Goal: Obtain resource: Obtain resource

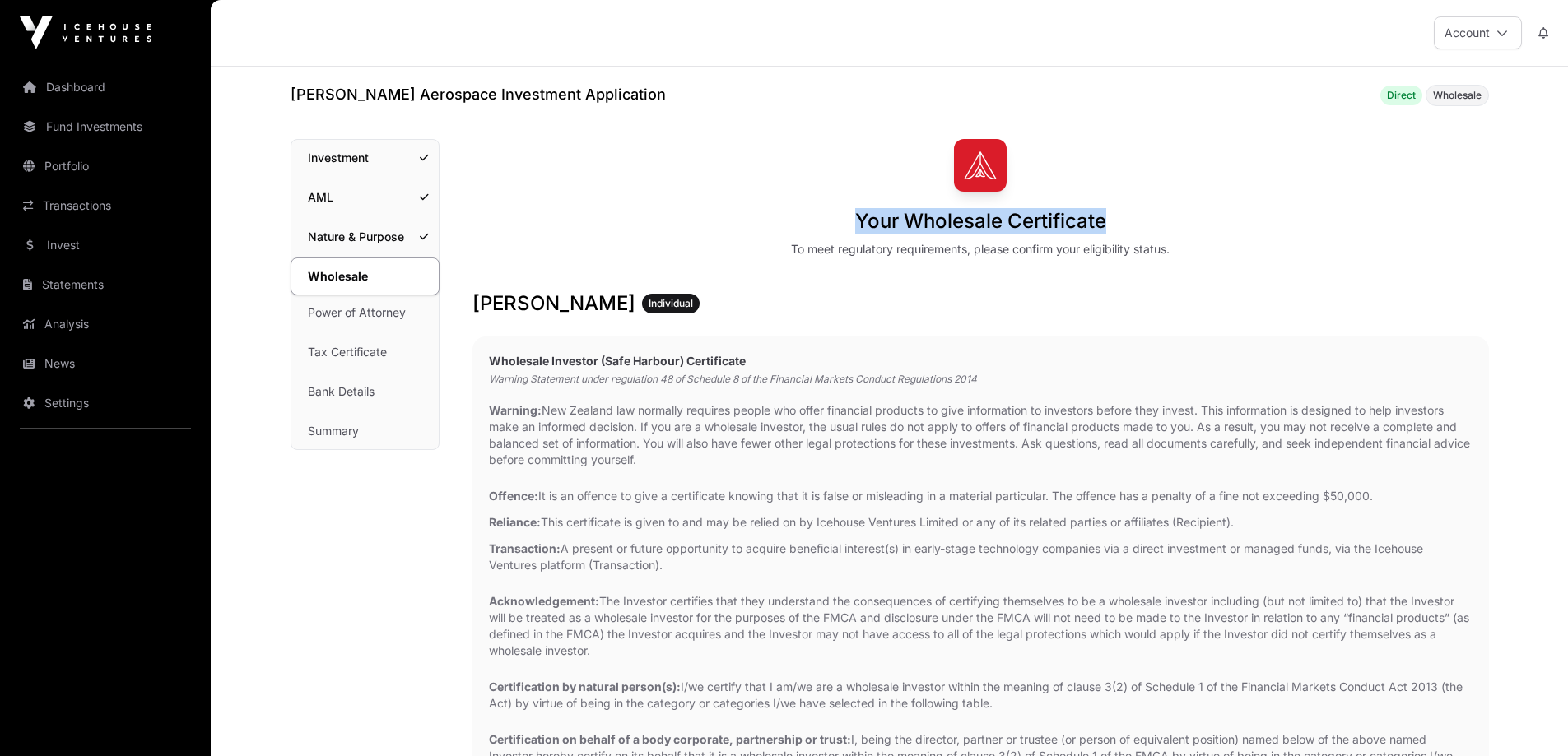
drag, startPoint x: 858, startPoint y: 215, endPoint x: 1122, endPoint y: 214, distance: 264.0
click at [1122, 214] on div "Your Wholesale Certificate To meet regulatory requirements, please confirm your…" at bounding box center [981, 198] width 1017 height 119
click at [630, 167] on div "Your Wholesale Certificate To meet regulatory requirements, please confirm your…" at bounding box center [981, 198] width 1017 height 119
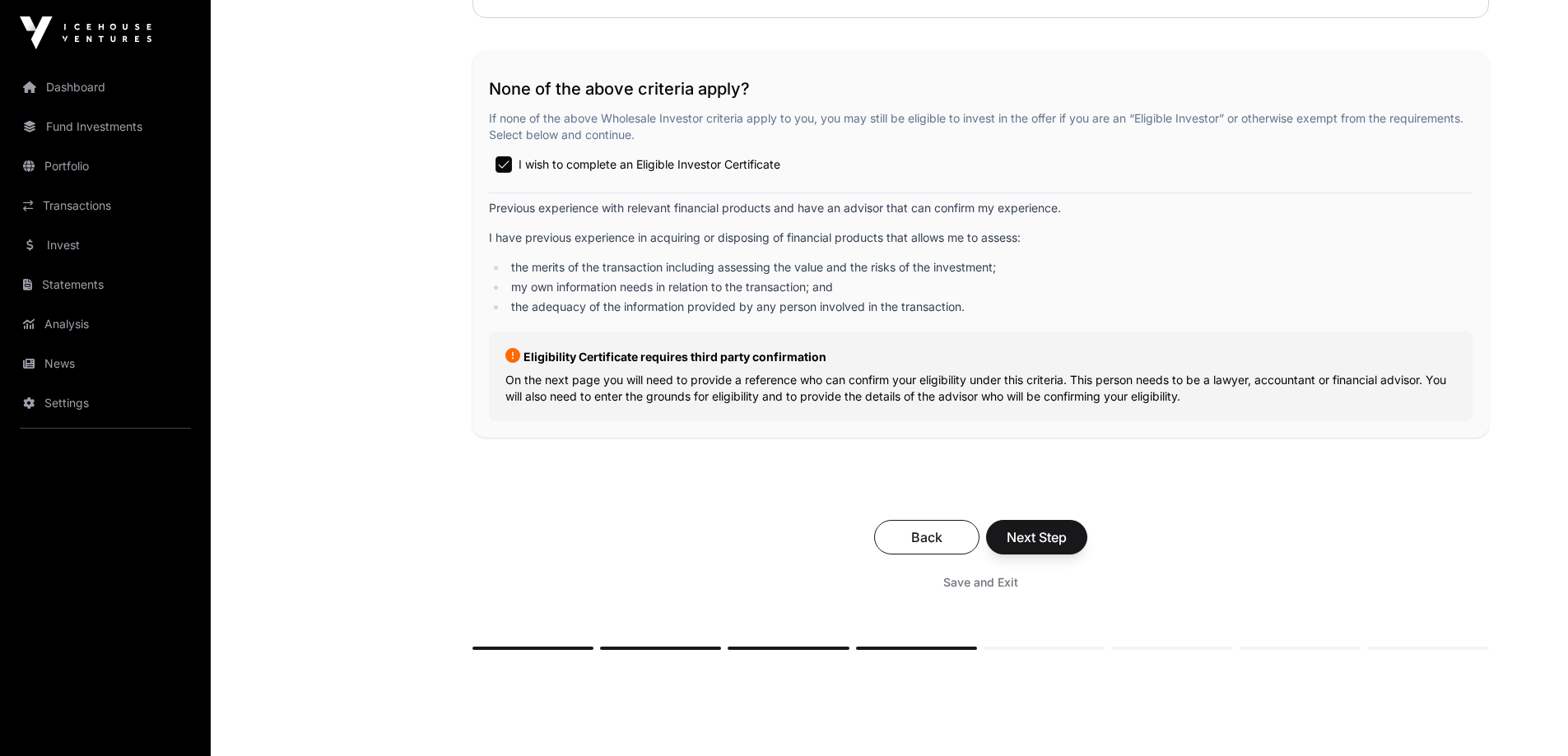
scroll to position [2715, 0]
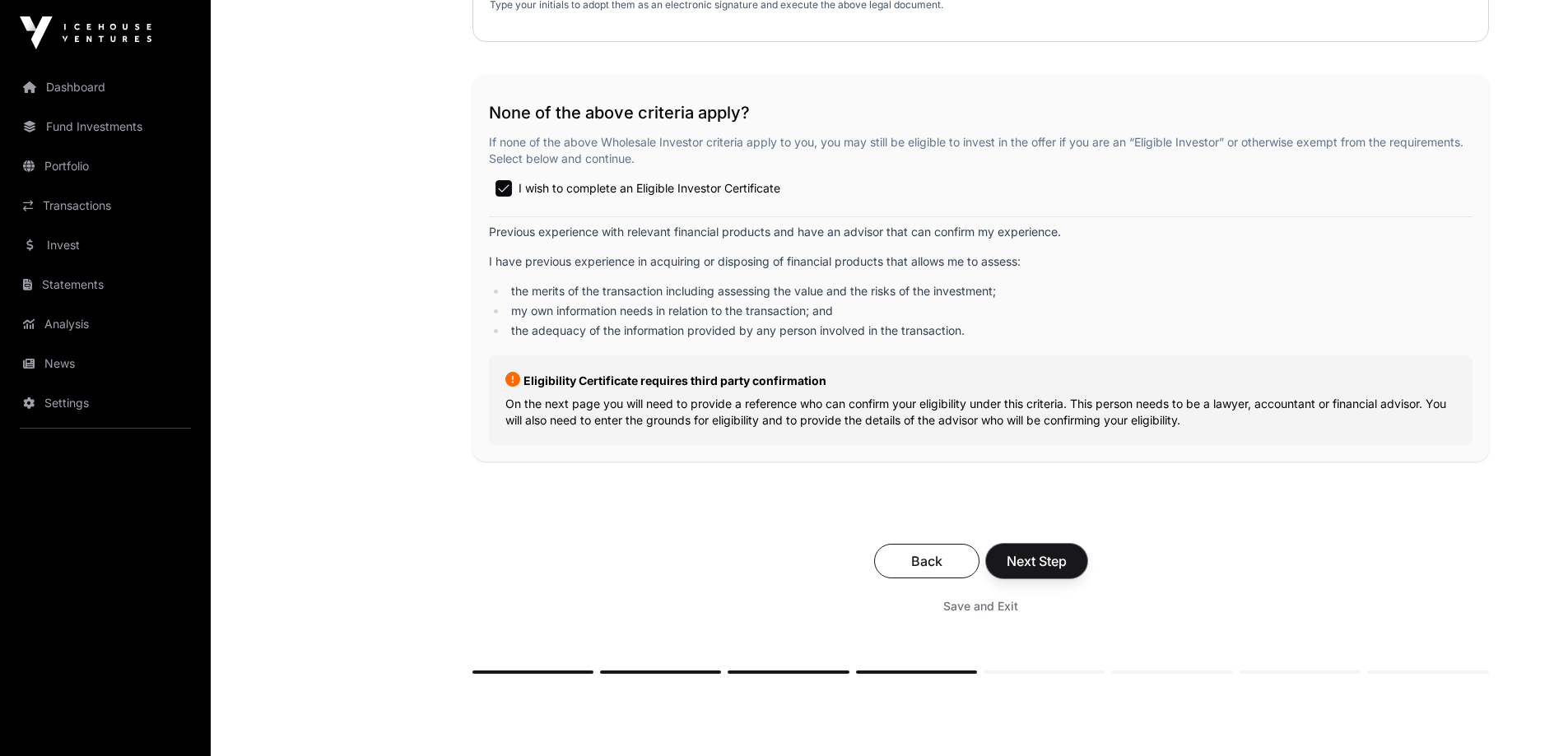
click at [1041, 564] on span "Next Step" at bounding box center [1037, 561] width 60 height 20
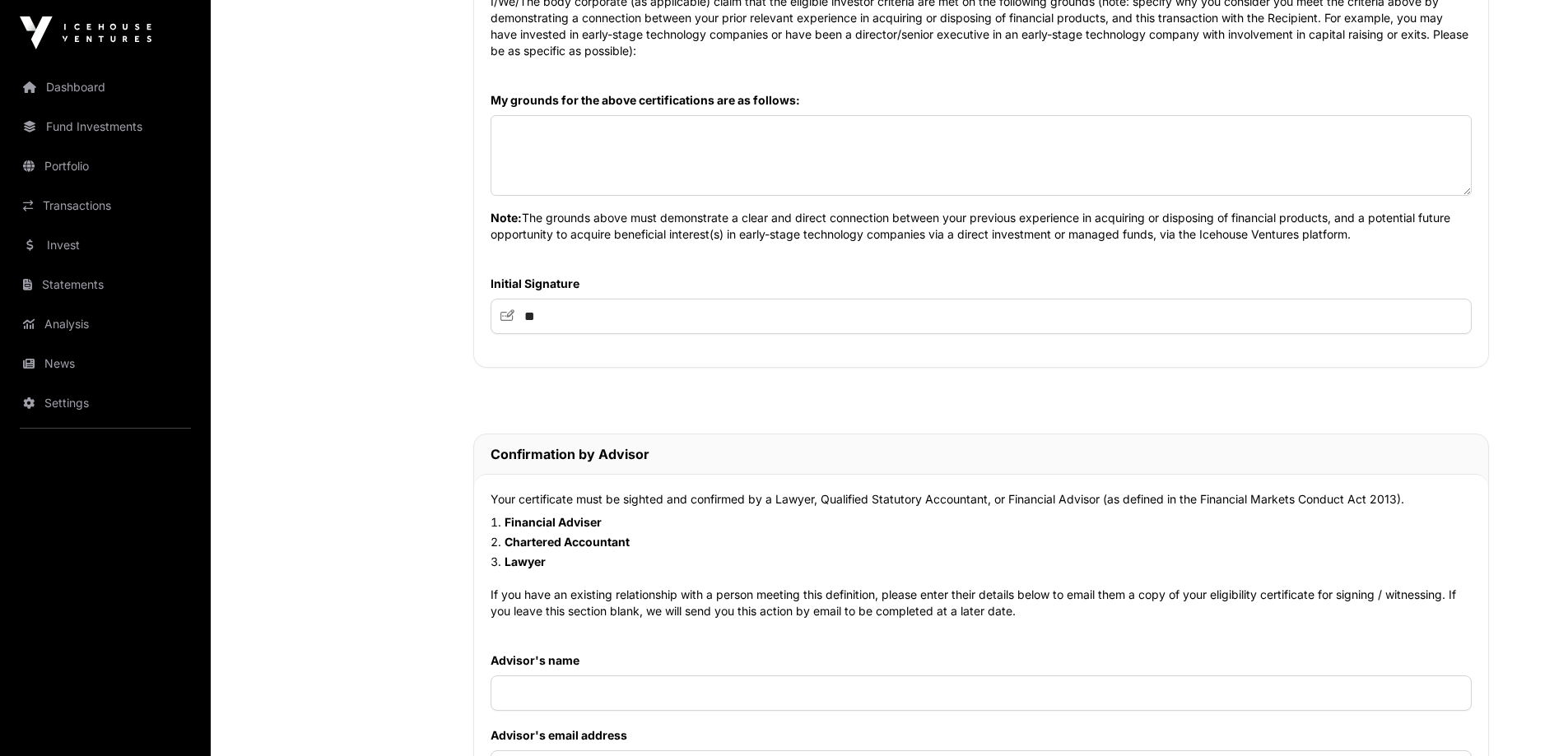
scroll to position [1316, 0]
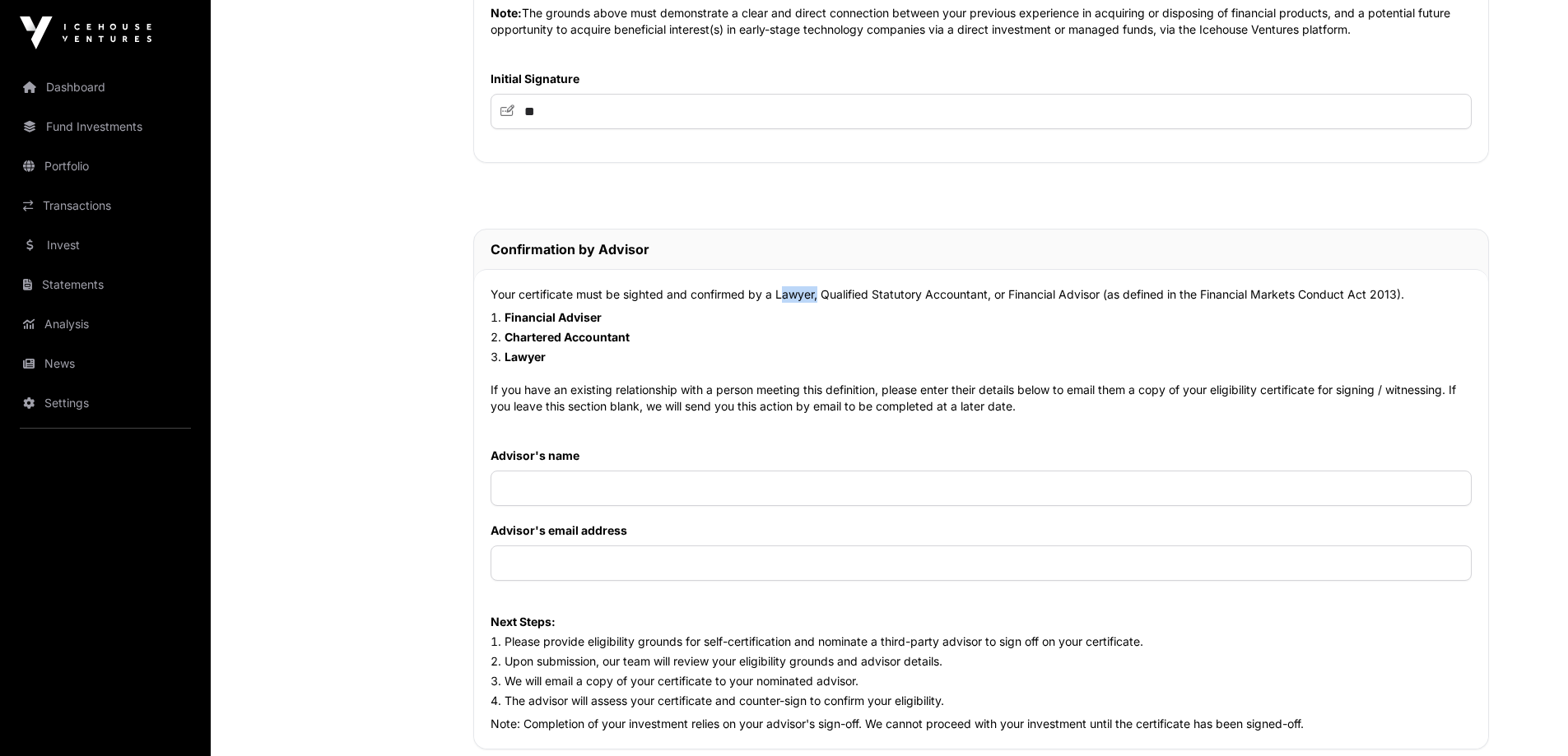
drag, startPoint x: 815, startPoint y: 299, endPoint x: 776, endPoint y: 298, distance: 39.0
click at [776, 298] on p "Your certificate must be sighted and confirmed by a Lawyer, Qualified Statutory…" at bounding box center [981, 294] width 981 height 17
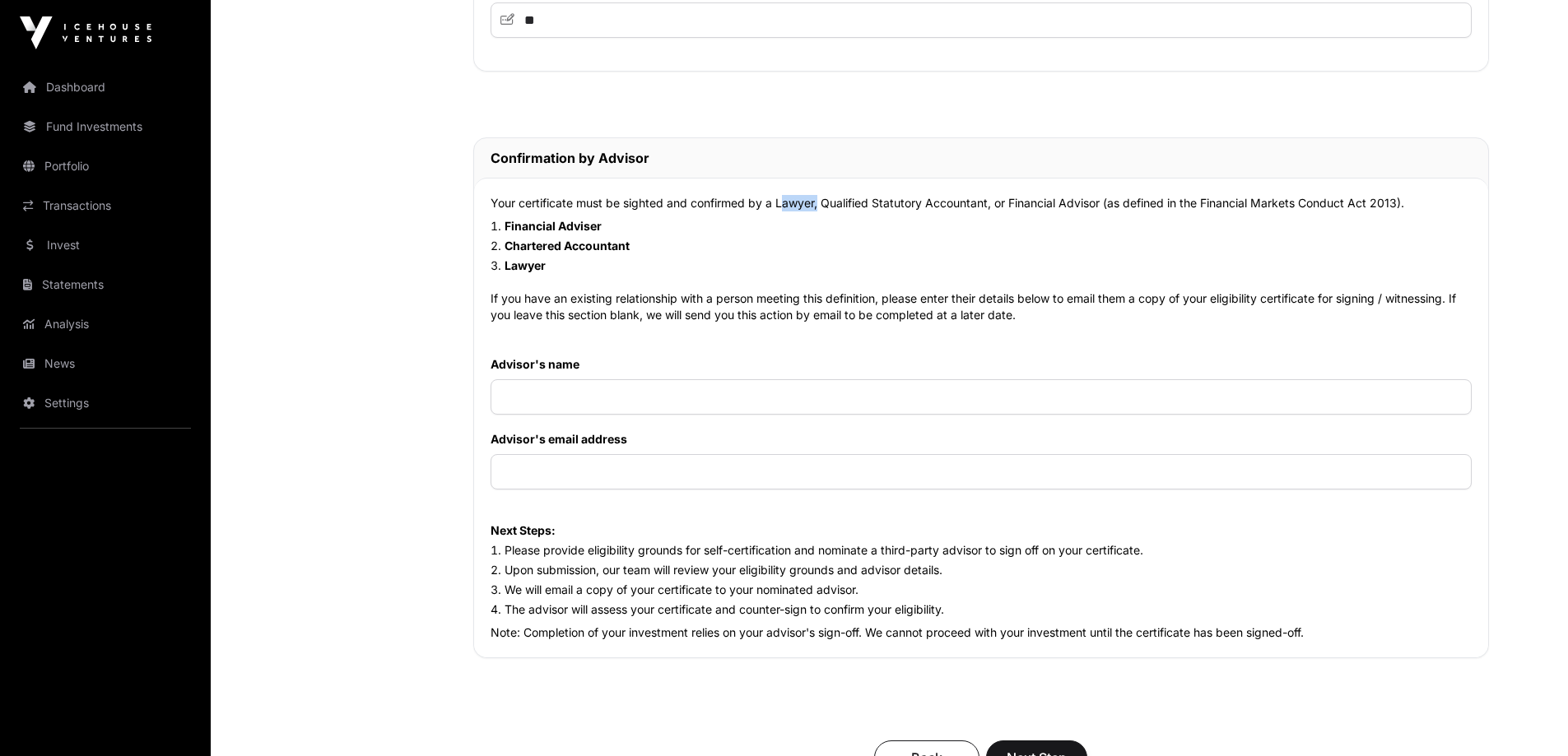
scroll to position [1398, 0]
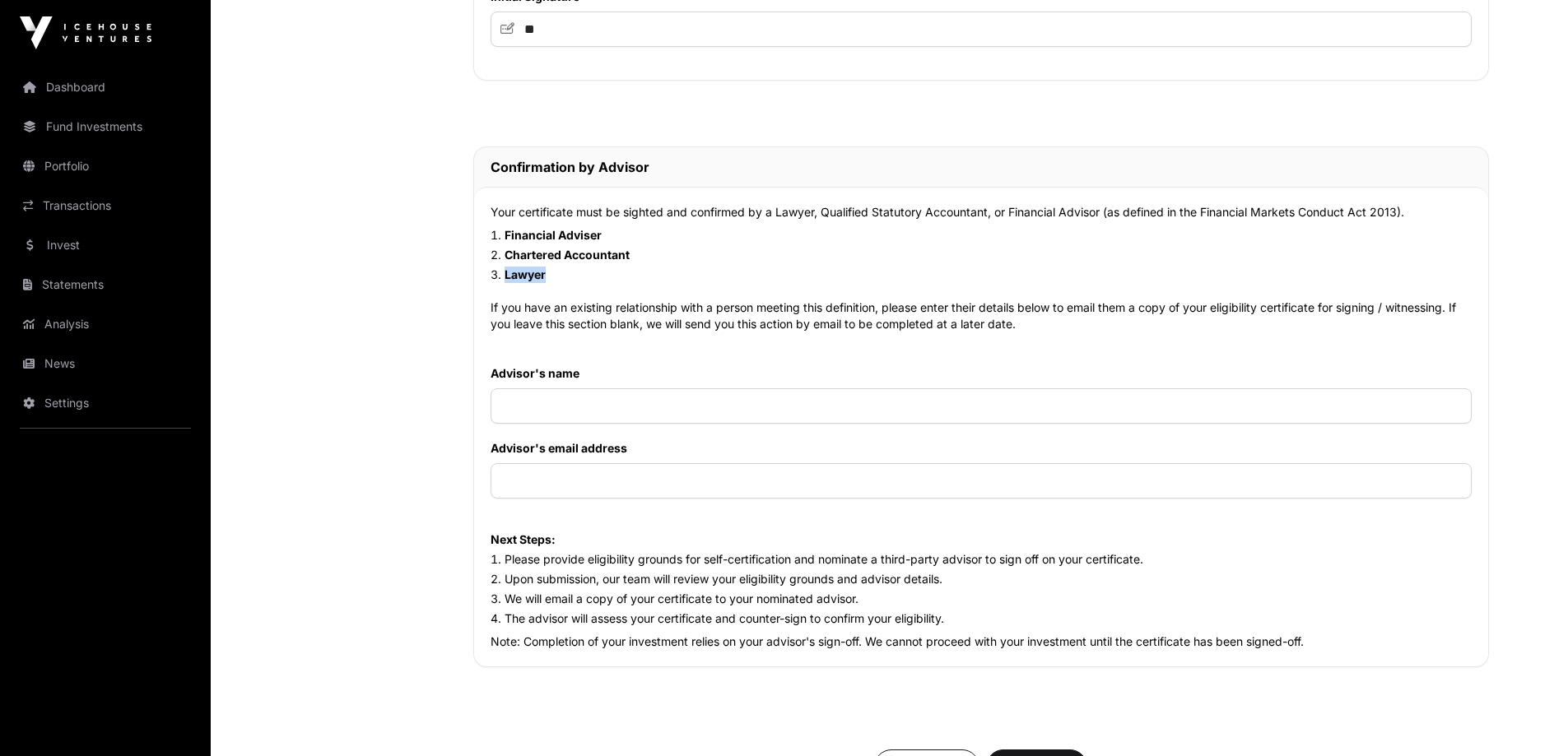
drag, startPoint x: 559, startPoint y: 281, endPoint x: 505, endPoint y: 277, distance: 54.1
click at [505, 277] on li "Lawyer" at bounding box center [981, 275] width 981 height 17
click at [792, 218] on p "Your certificate must be sighted and confirmed by a Lawyer, Qualified Statutory…" at bounding box center [981, 212] width 981 height 17
drag, startPoint x: 988, startPoint y: 213, endPoint x: 822, endPoint y: 215, distance: 166.0
click at [822, 215] on p "Your certificate must be sighted and confirmed by a Lawyer, Qualified Statutory…" at bounding box center [981, 212] width 981 height 17
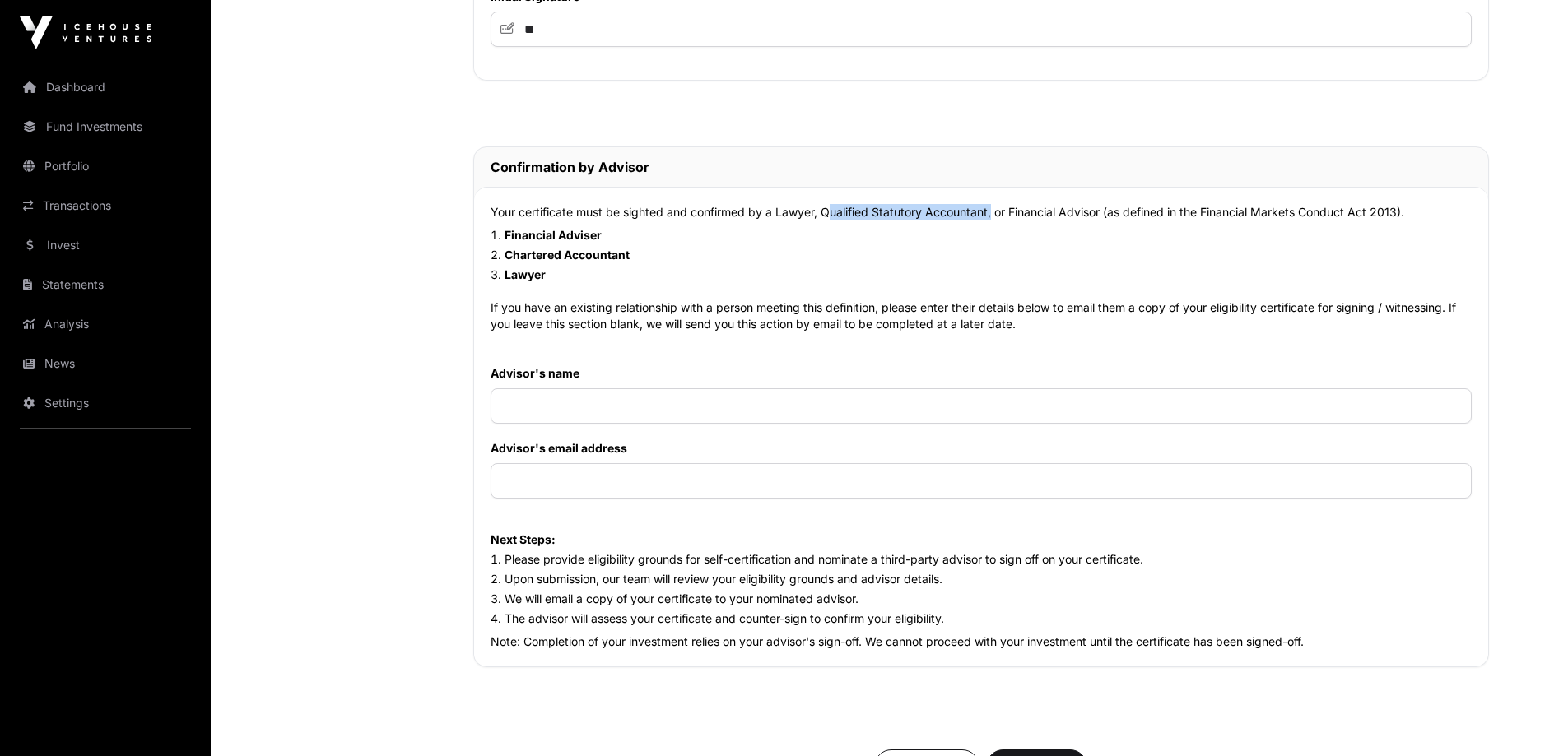
click at [1079, 219] on p "Your certificate must be sighted and confirmed by a Lawyer, Qualified Statutory…" at bounding box center [981, 212] width 981 height 17
drag, startPoint x: 987, startPoint y: 214, endPoint x: 821, endPoint y: 217, distance: 166.0
click at [821, 217] on p "Your certificate must be sighted and confirmed by a Lawyer, Qualified Statutory…" at bounding box center [981, 212] width 981 height 17
click at [1018, 249] on li "Chartered Accountant" at bounding box center [981, 255] width 981 height 17
drag, startPoint x: 987, startPoint y: 213, endPoint x: 823, endPoint y: 215, distance: 164.0
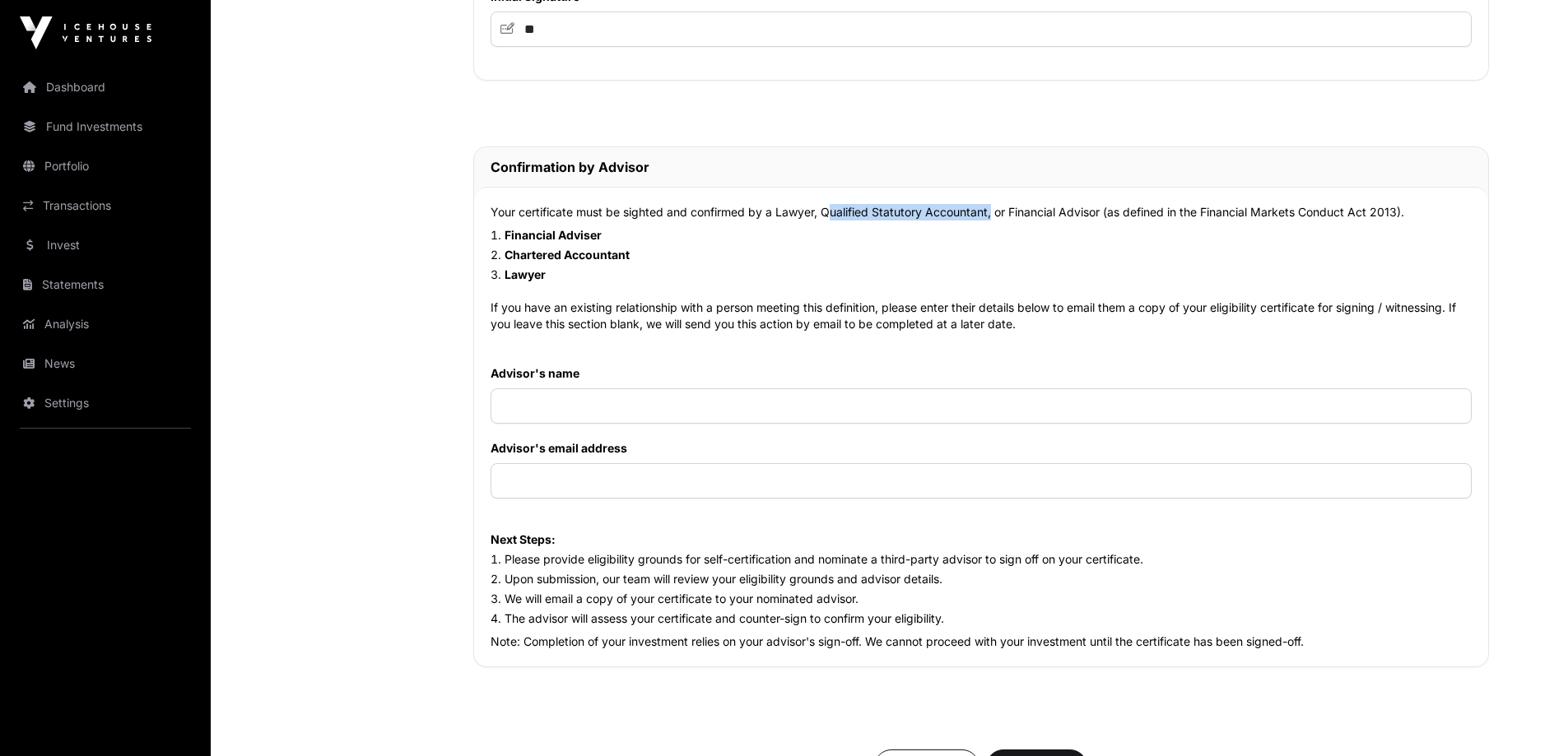
click at [823, 215] on p "Your certificate must be sighted and confirmed by a Lawyer, Qualified Statutory…" at bounding box center [981, 212] width 981 height 17
drag, startPoint x: 1104, startPoint y: 212, endPoint x: 772, endPoint y: 222, distance: 332.2
click at [772, 221] on p "Your certificate must be sighted and confirmed by a Lawyer, Qualified Statutory…" at bounding box center [981, 212] width 981 height 17
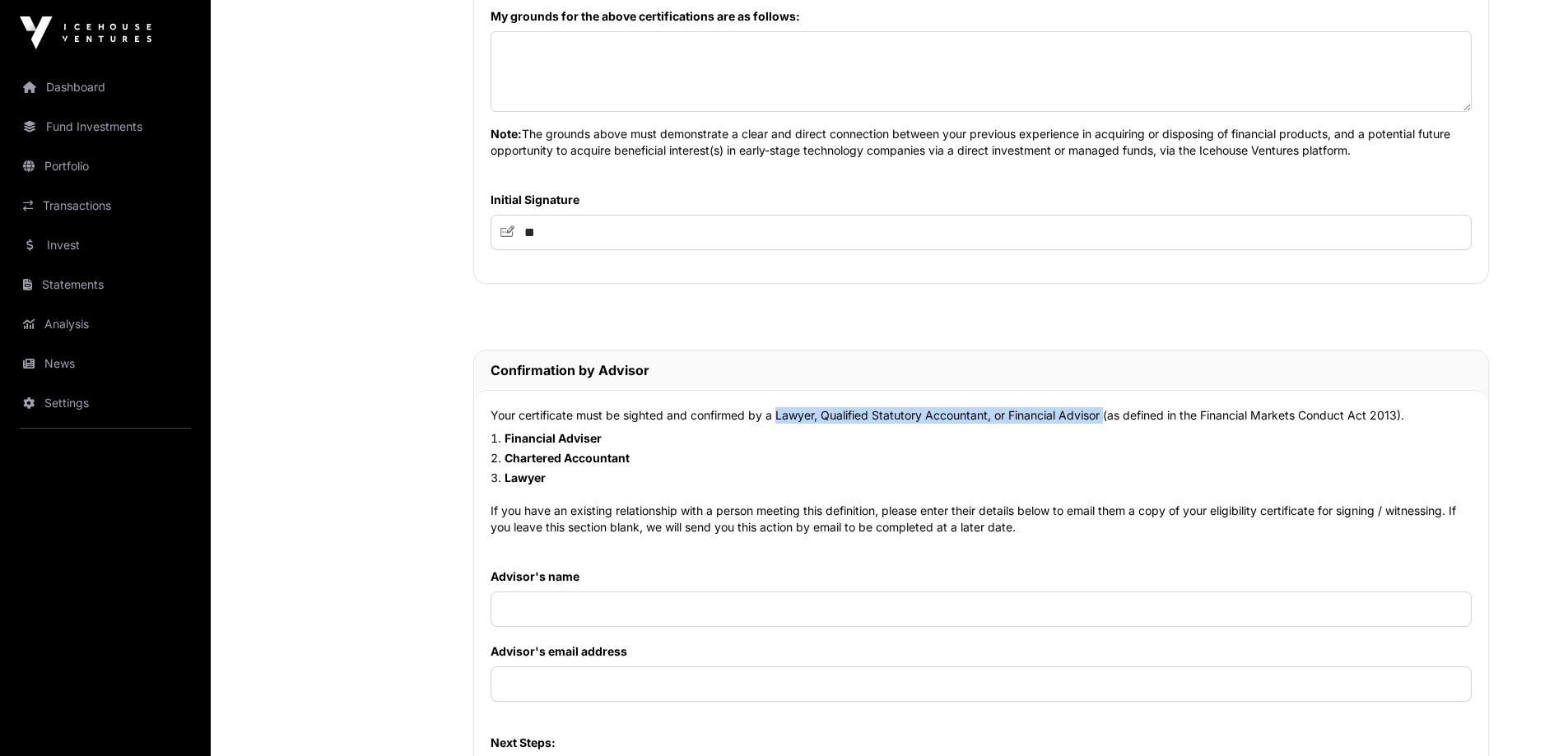
scroll to position [1316, 0]
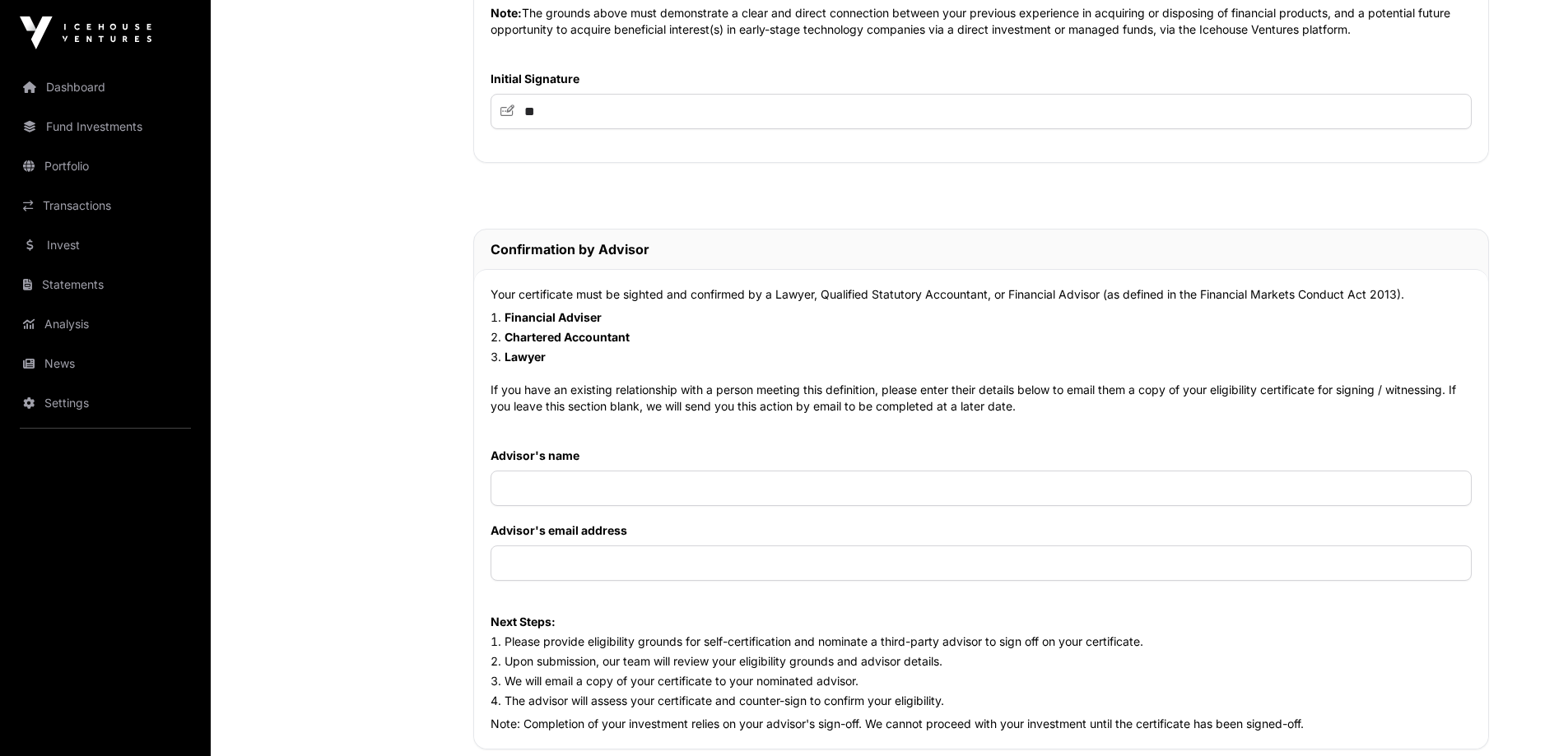
click at [818, 320] on li "Financial Adviser" at bounding box center [981, 318] width 981 height 17
drag, startPoint x: 824, startPoint y: 294, endPoint x: 987, endPoint y: 294, distance: 163.0
click at [987, 294] on p "Your certificate must be sighted and confirmed by a Lawyer, Qualified Statutory…" at bounding box center [981, 294] width 981 height 17
click at [1056, 295] on p "Your certificate must be sighted and confirmed by a Lawyer, Qualified Statutory…" at bounding box center [981, 294] width 981 height 17
drag, startPoint x: 987, startPoint y: 296, endPoint x: 822, endPoint y: 299, distance: 165.0
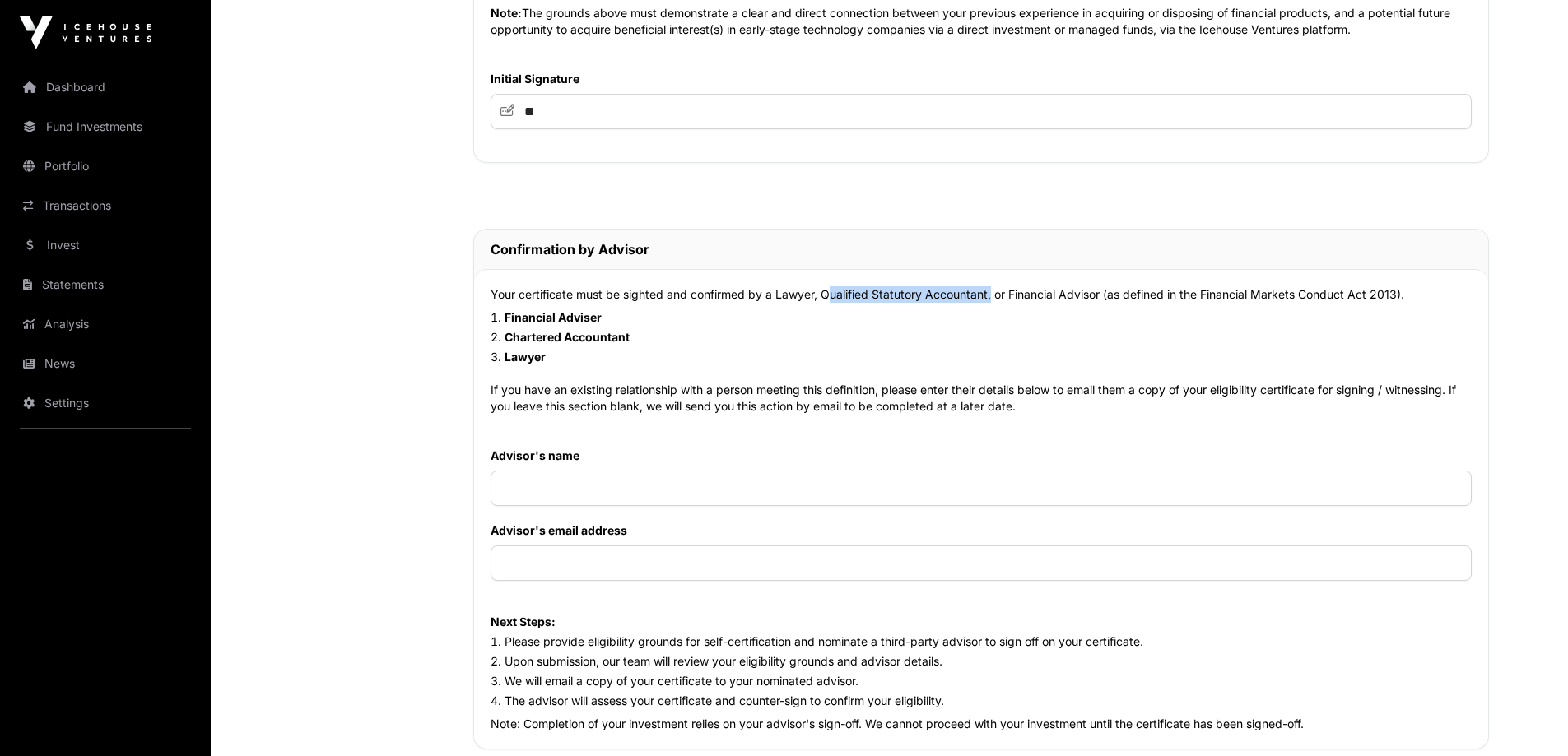
click at [822, 299] on p "Your certificate must be sighted and confirmed by a Lawyer, Qualified Statutory…" at bounding box center [981, 294] width 981 height 17
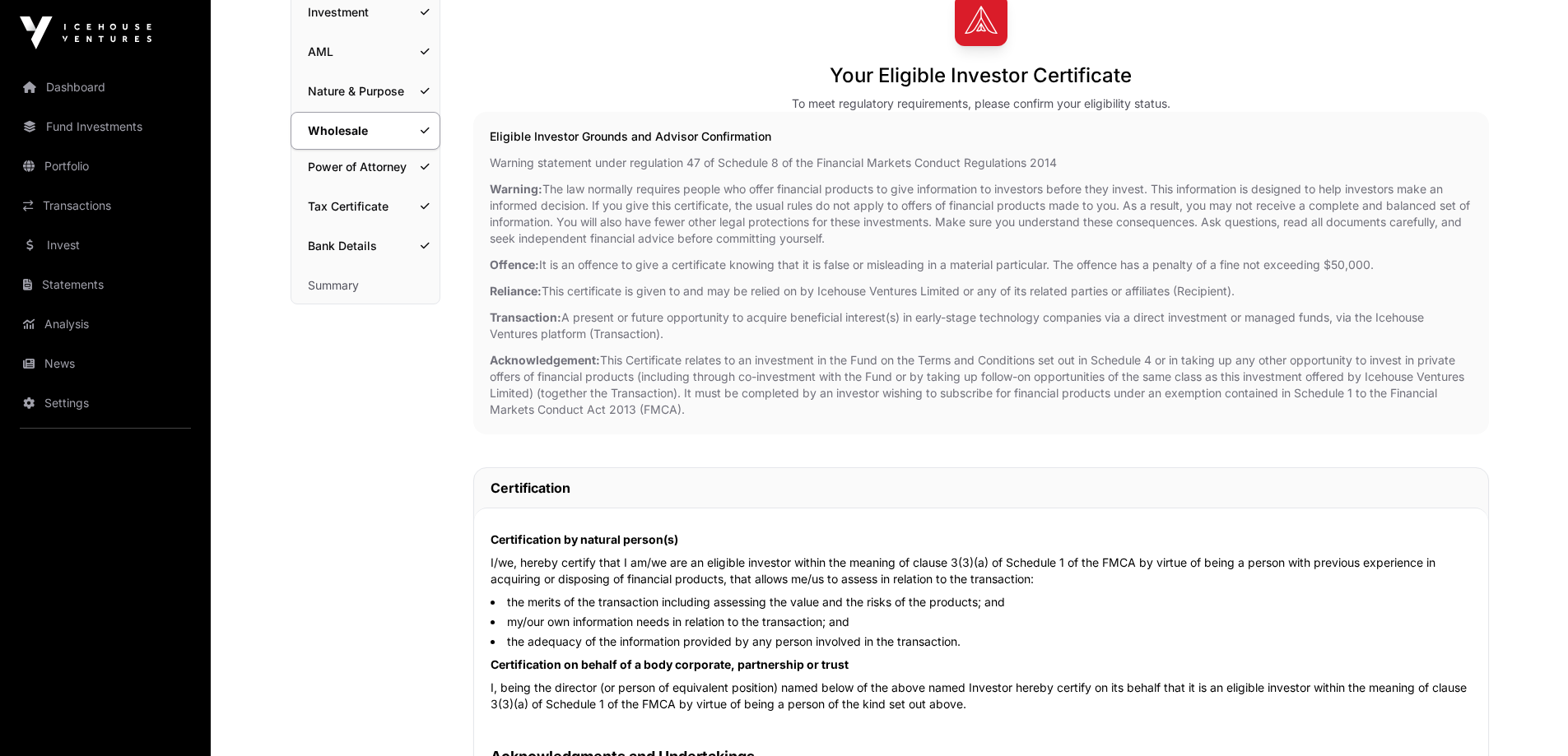
scroll to position [0, 0]
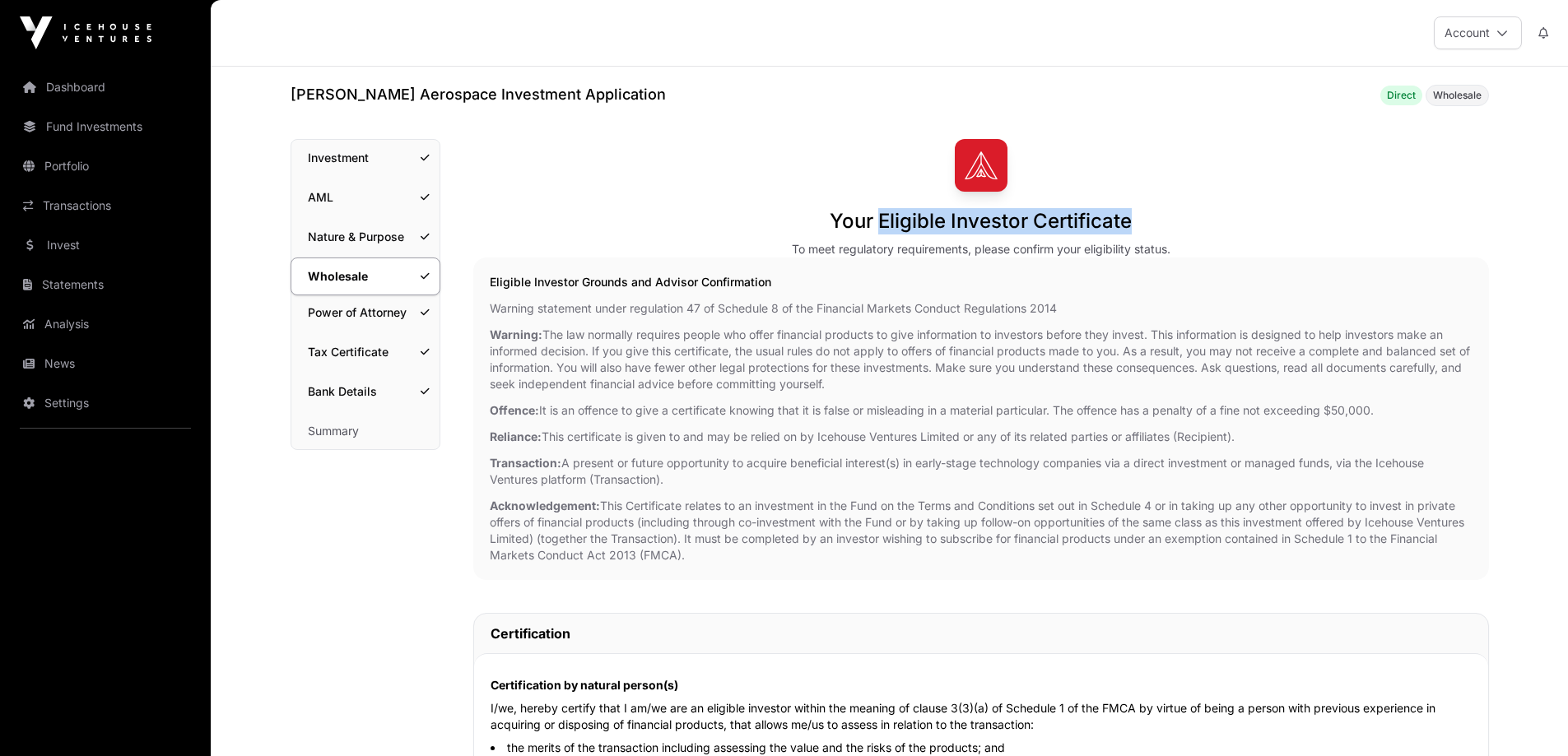
drag, startPoint x: 1133, startPoint y: 219, endPoint x: 881, endPoint y: 227, distance: 252.1
click at [881, 227] on div "Your Eligible Investor Certificate To meet regulatory requirements, please conf…" at bounding box center [981, 198] width 1016 height 119
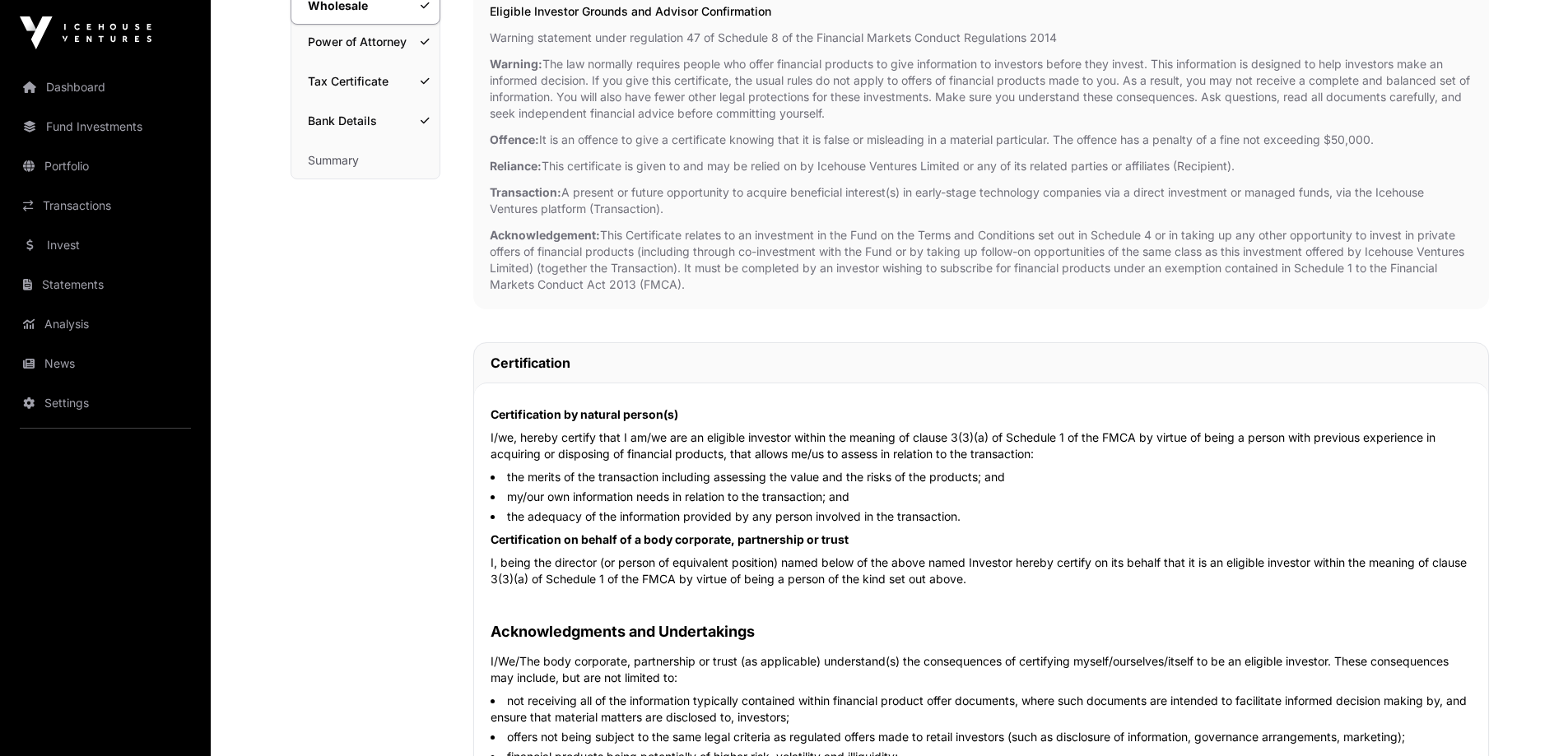
scroll to position [329, 0]
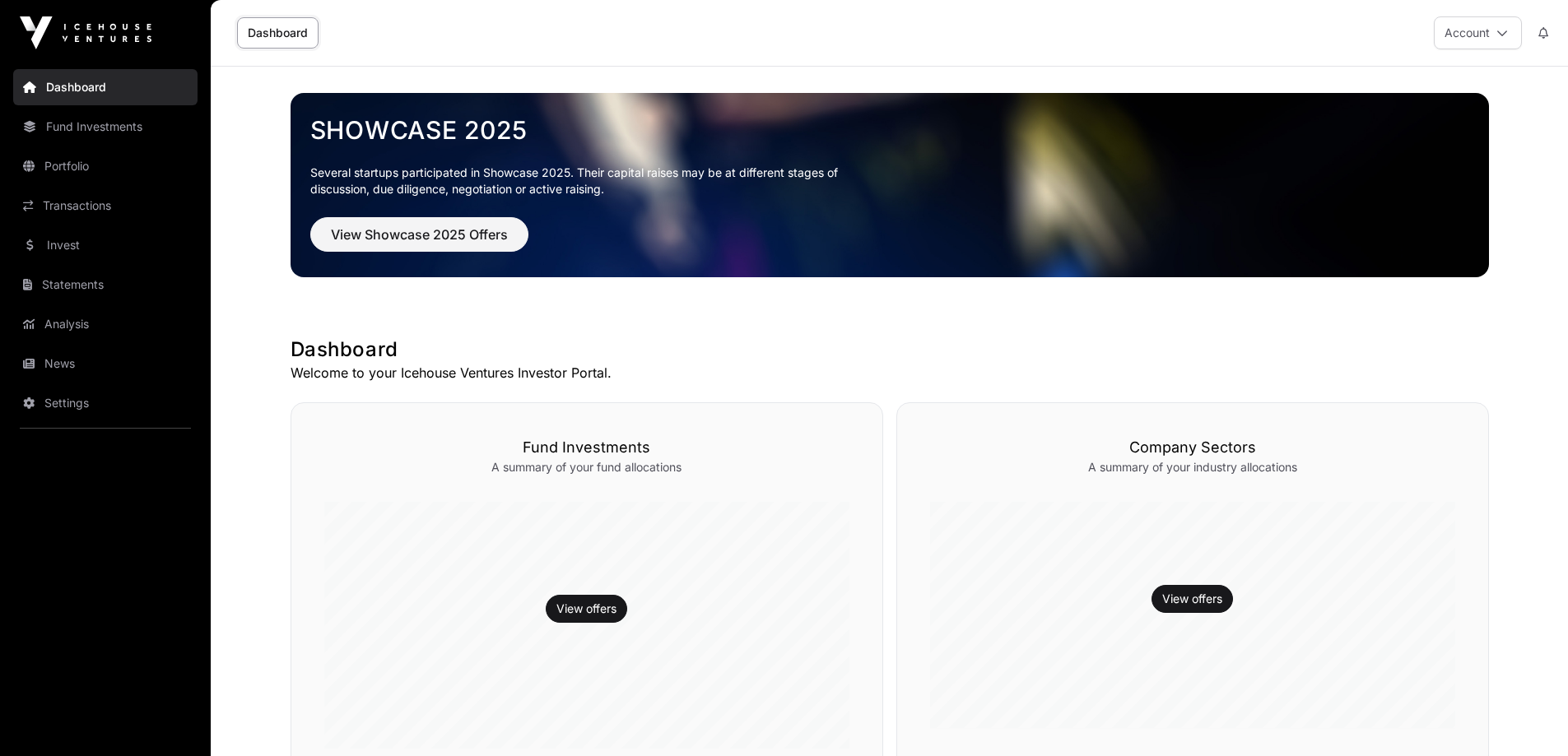
scroll to position [82, 0]
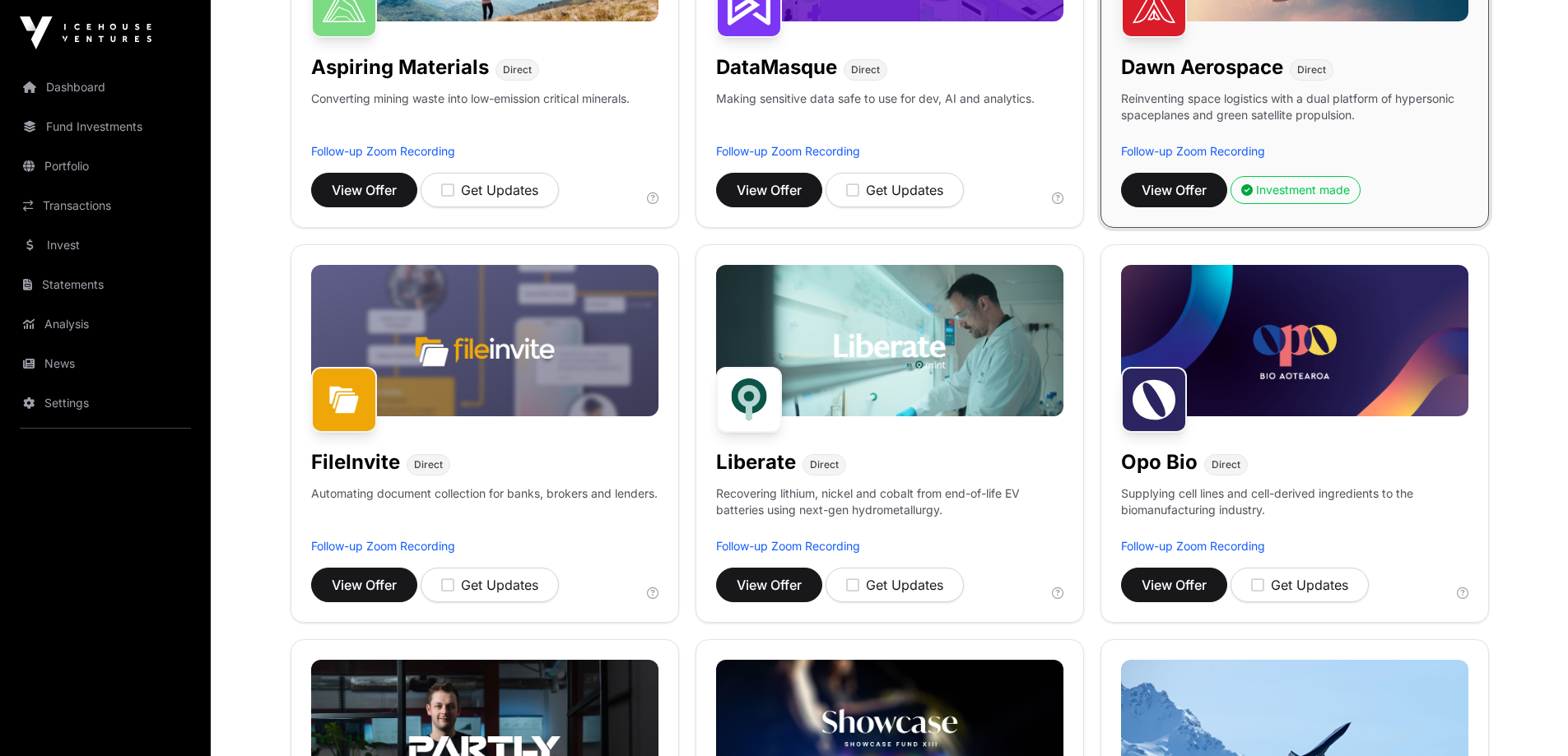
scroll to position [247, 0]
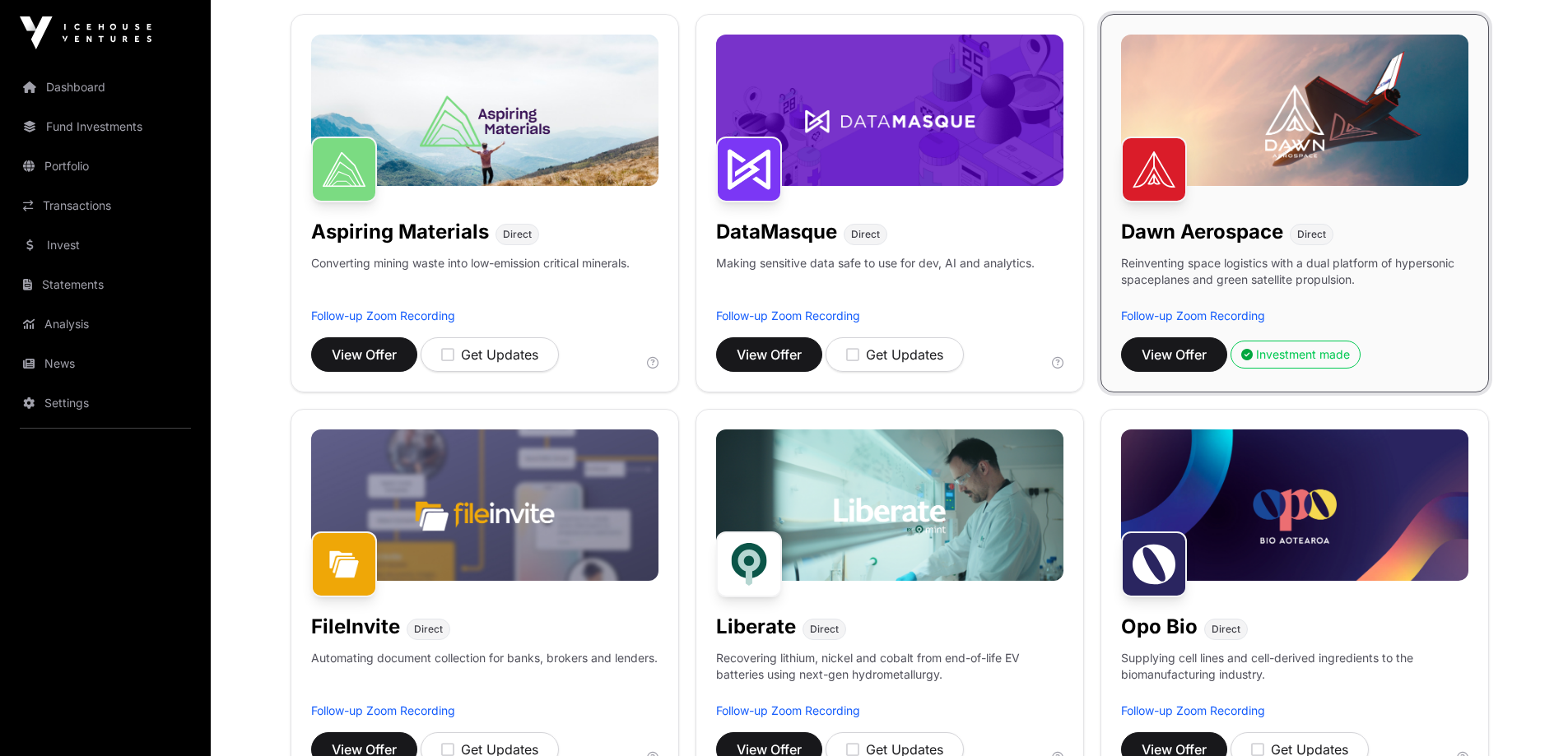
click at [1166, 161] on img at bounding box center [1154, 169] width 66 height 66
click at [1276, 157] on img at bounding box center [1294, 110] width 347 height 151
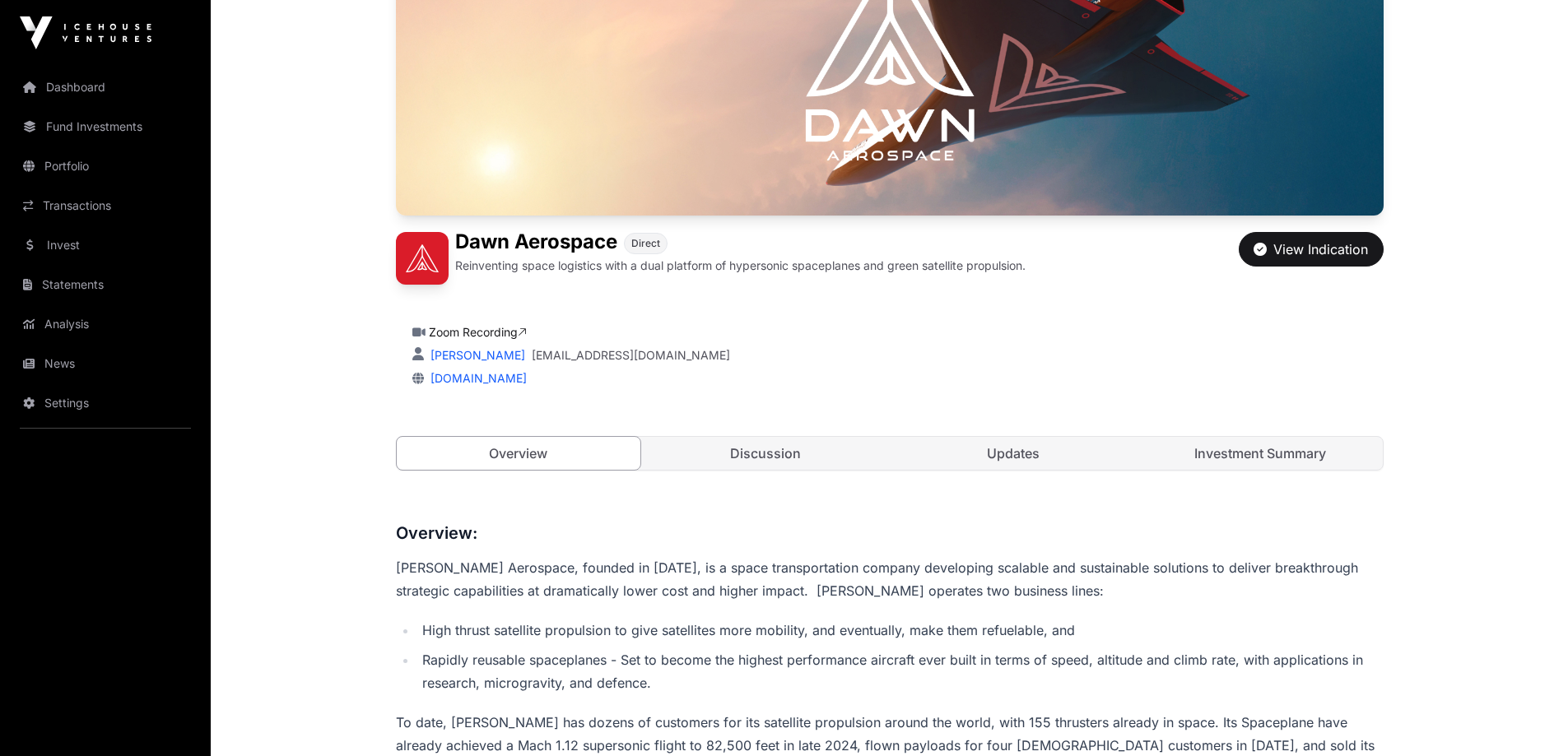
scroll to position [247, 0]
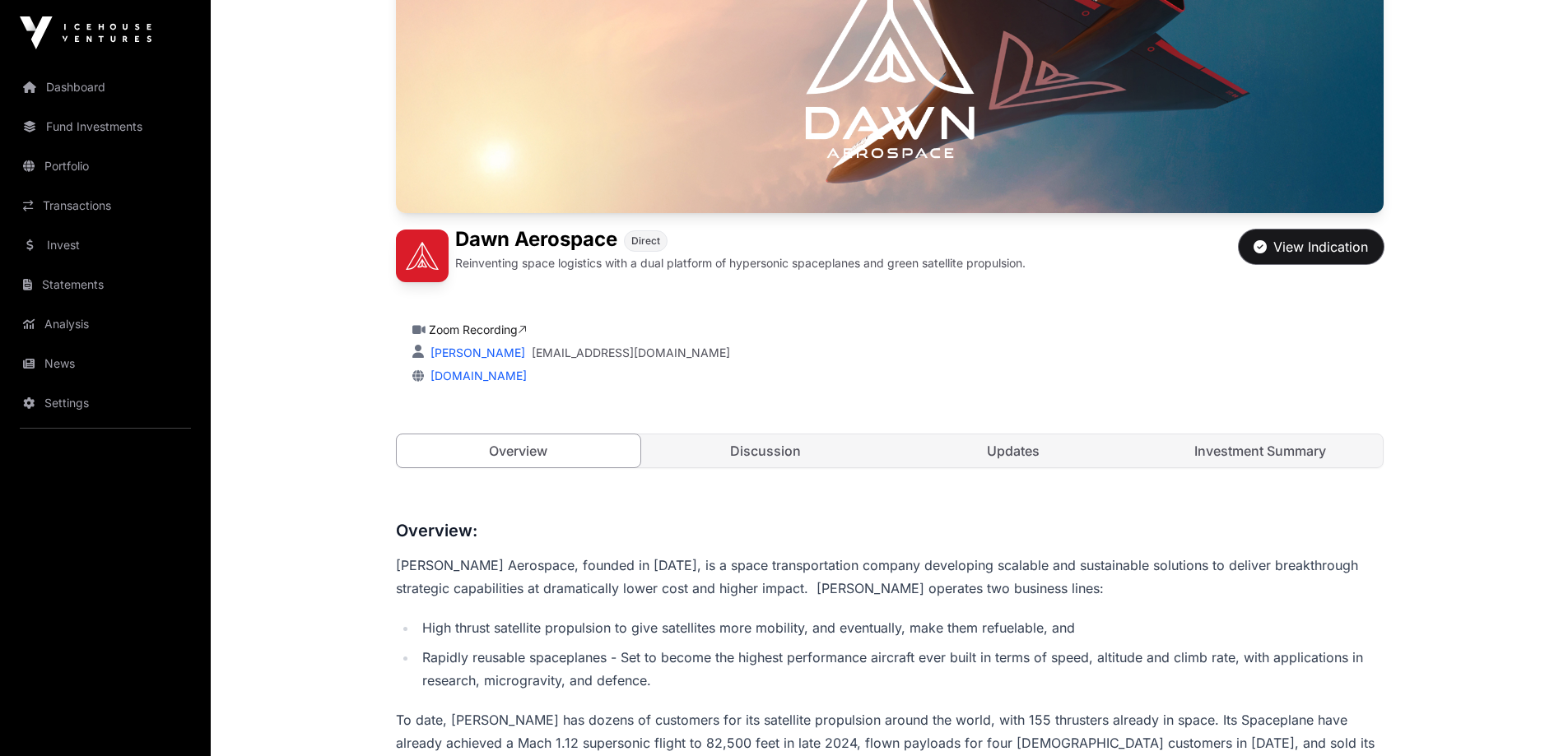
click at [1309, 238] on div "View Indication" at bounding box center [1310, 247] width 115 height 20
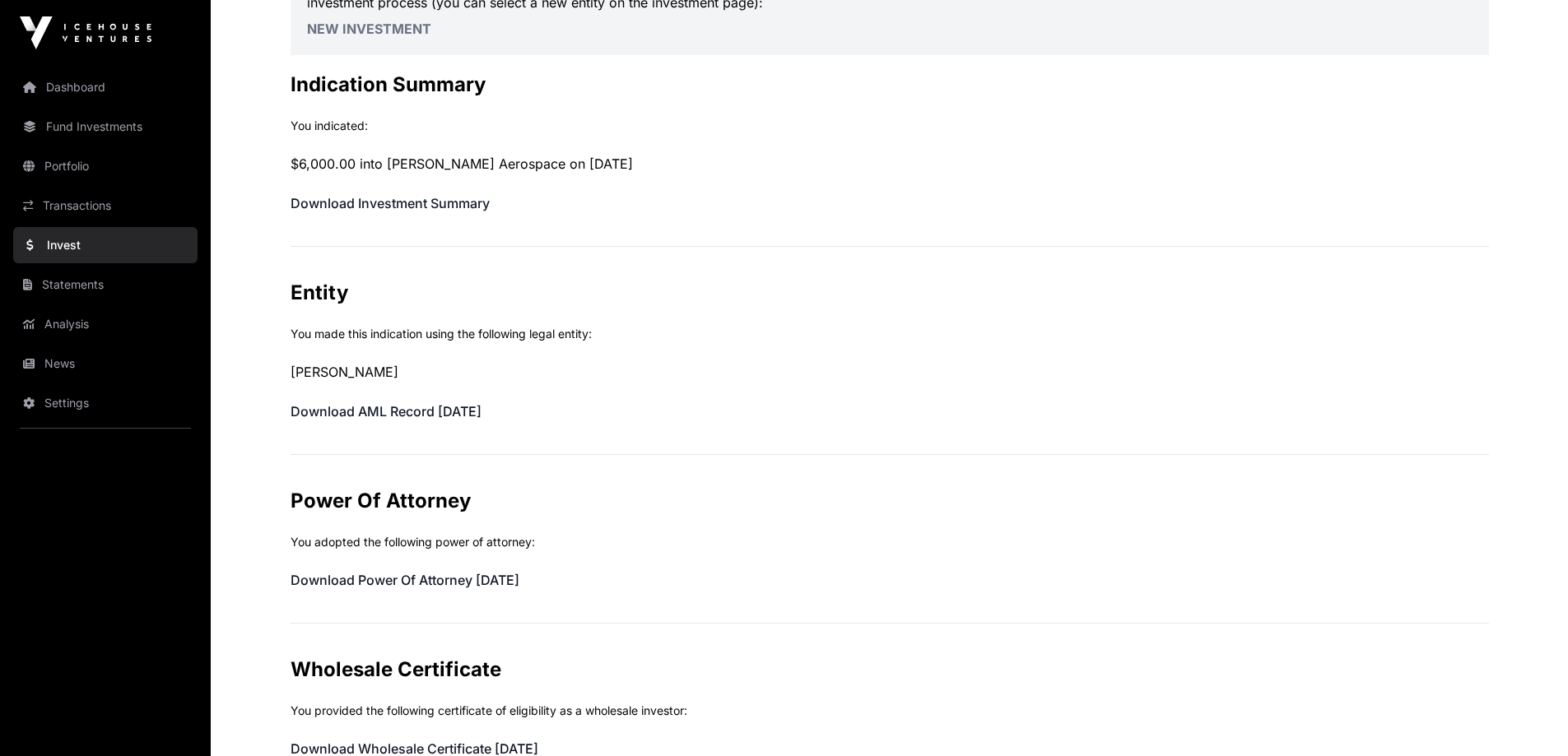
scroll to position [411, 0]
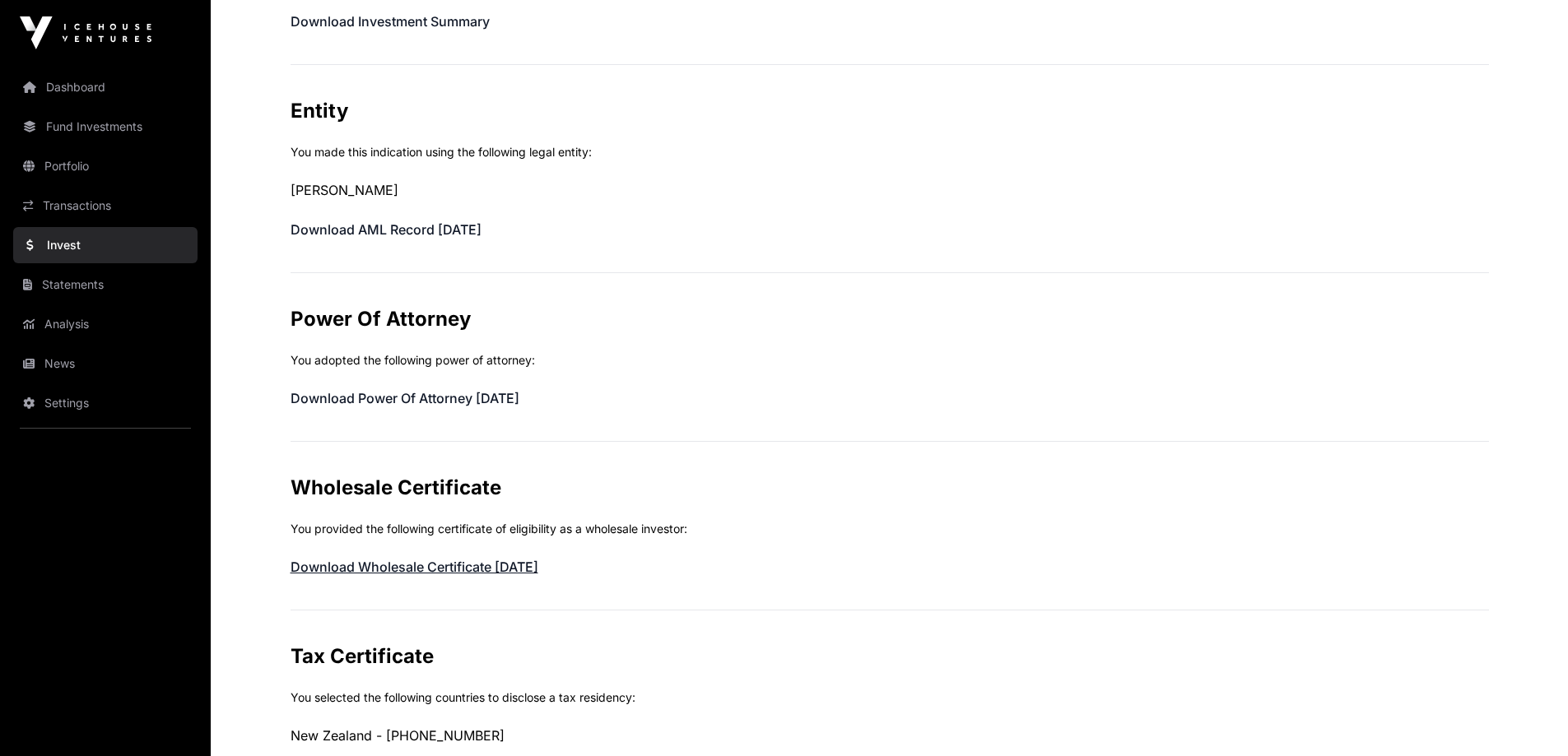
click at [525, 564] on link "Download Wholesale Certificate 26/09/2025" at bounding box center [414, 567] width 248 height 17
